Goal: Information Seeking & Learning: Learn about a topic

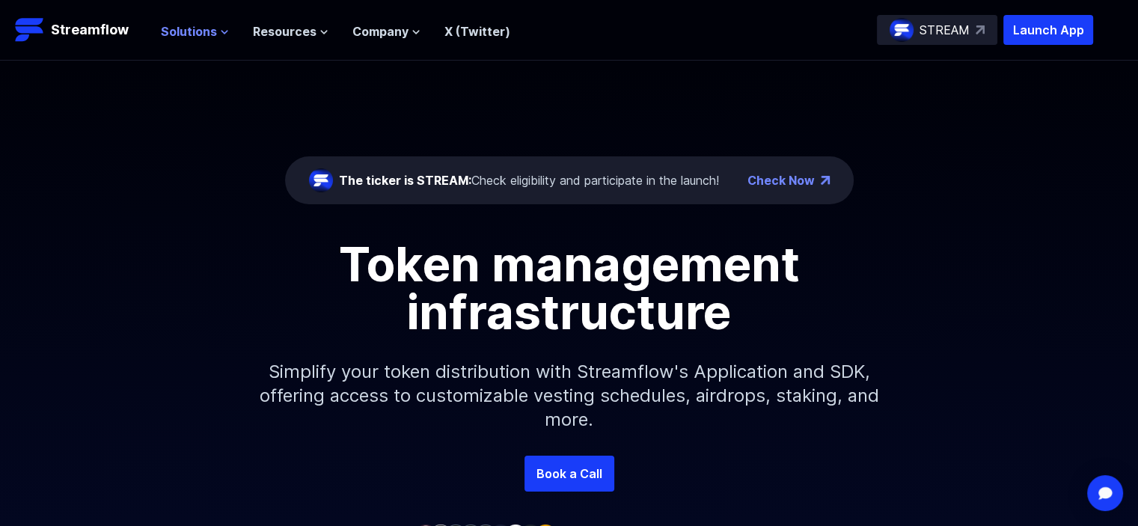
click at [214, 30] on span "Solutions" at bounding box center [189, 31] width 56 height 18
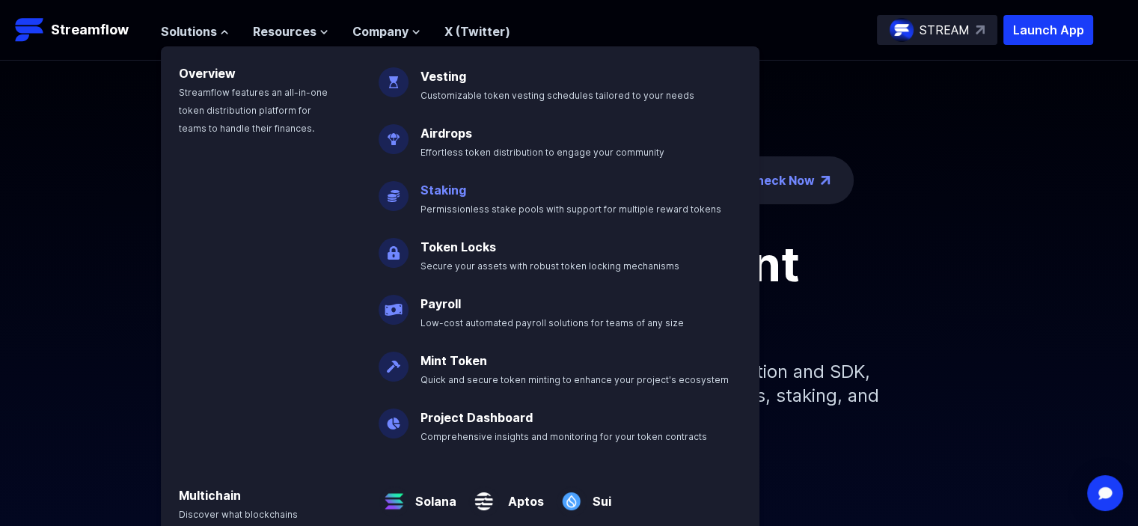
click at [449, 204] on span "Permissionless stake pools with support for multiple reward tokens" at bounding box center [571, 209] width 301 height 11
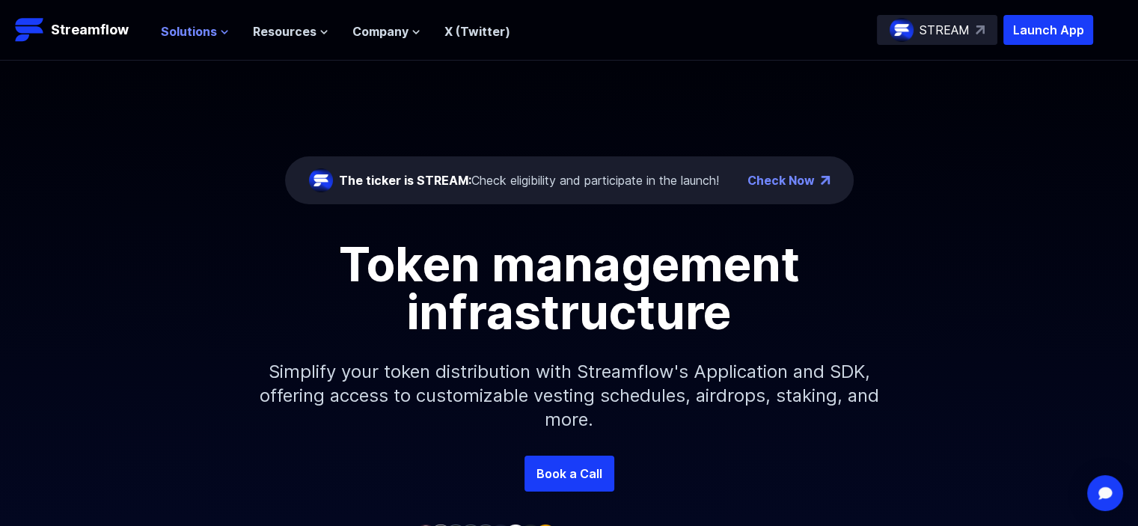
click at [177, 28] on span "Solutions" at bounding box center [189, 31] width 56 height 18
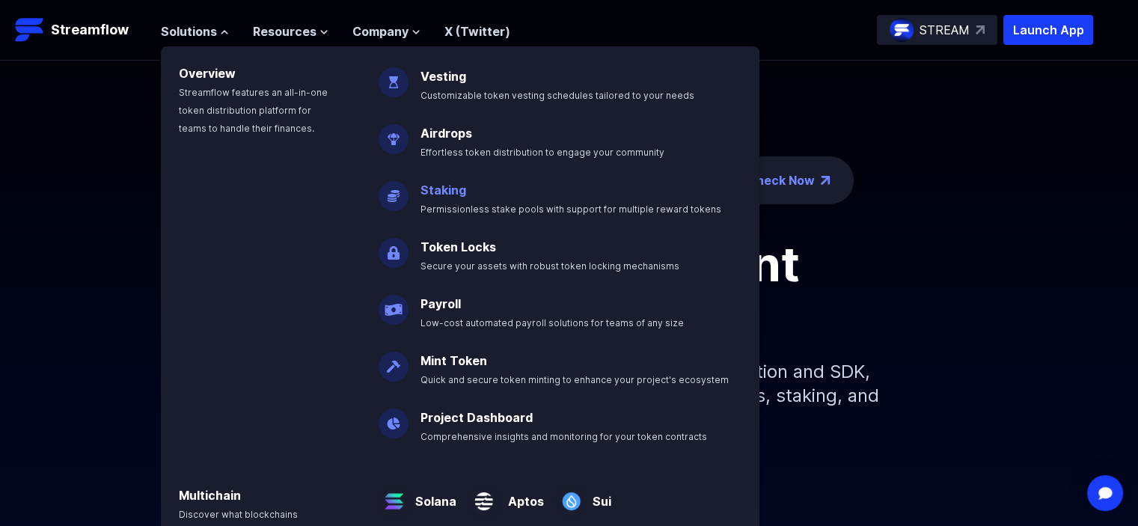
click at [448, 192] on link "Staking" at bounding box center [444, 190] width 46 height 15
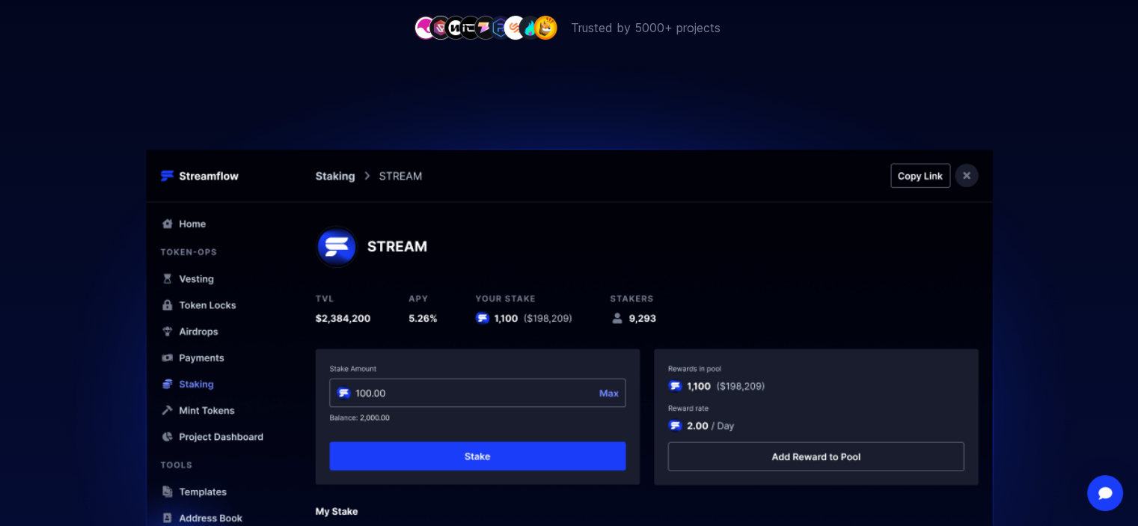
scroll to position [632, 0]
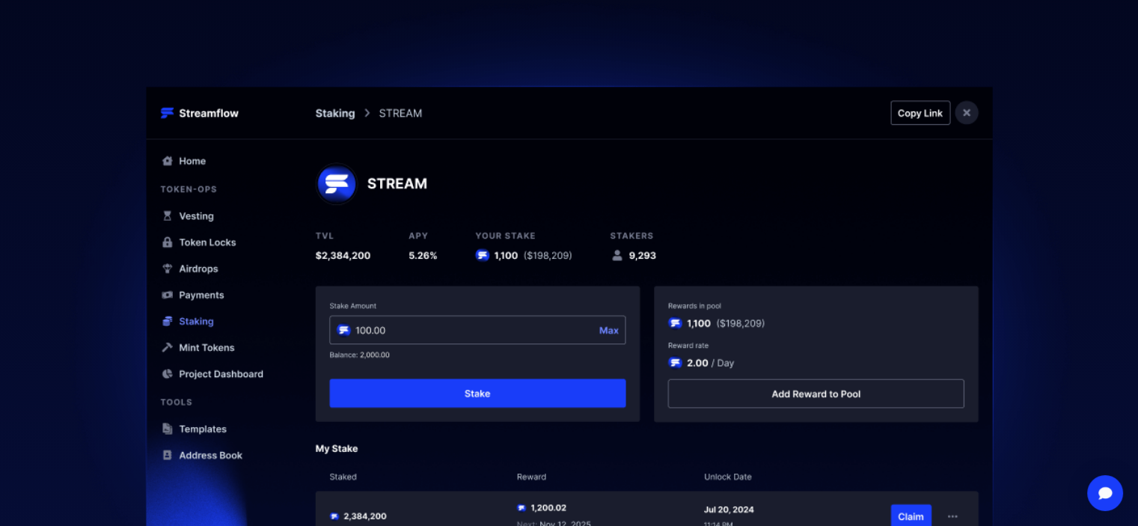
click at [100, 296] on img at bounding box center [570, 342] width 1078 height 736
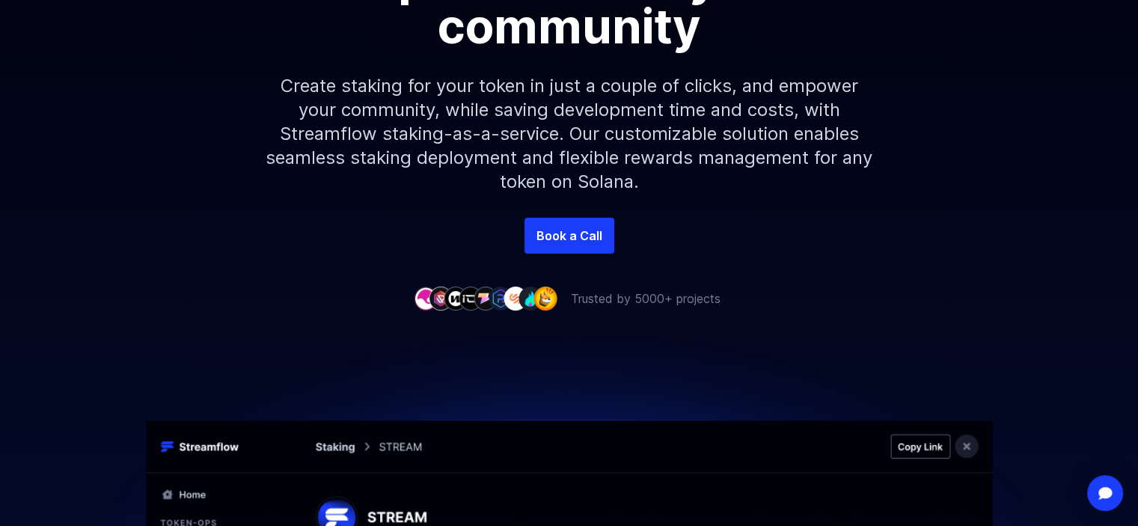
scroll to position [0, 0]
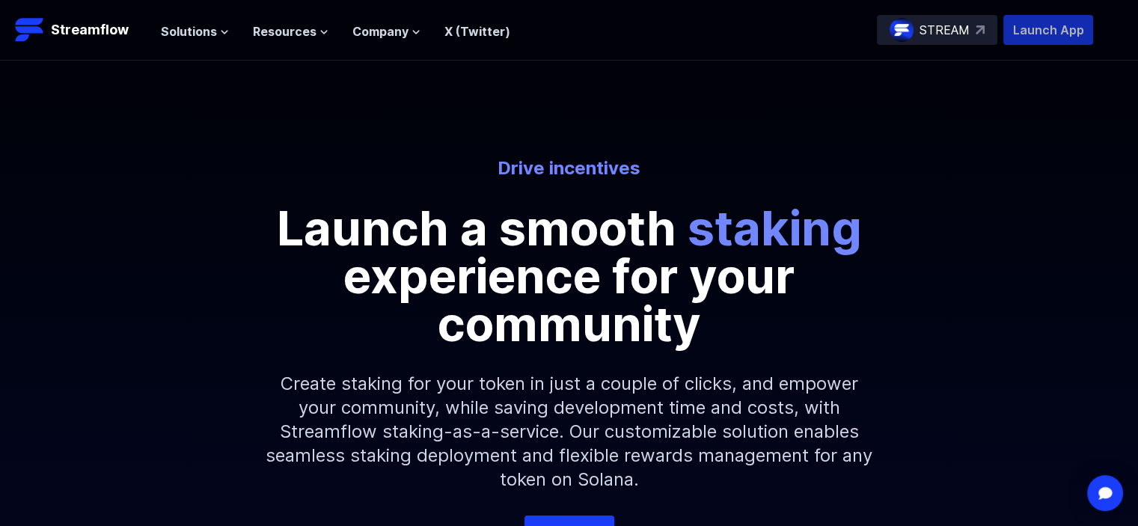
click at [1045, 28] on p "Launch App" at bounding box center [1049, 30] width 90 height 30
